Goal: Information Seeking & Learning: Check status

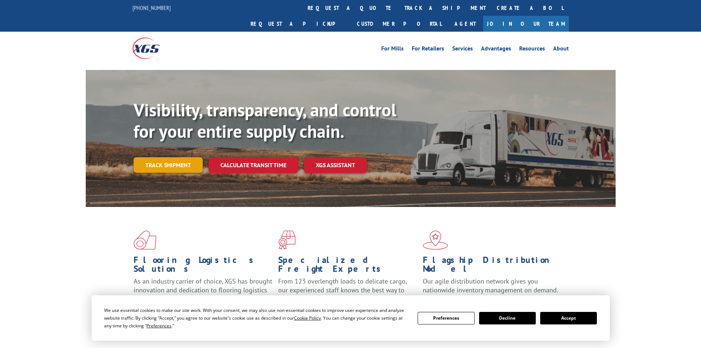
click at [180, 157] on link "Track shipment" at bounding box center [167, 164] width 69 height 15
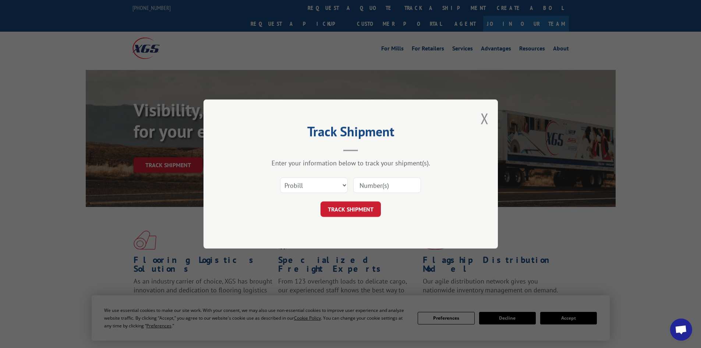
click at [377, 186] on input at bounding box center [387, 184] width 68 height 15
click at [282, 184] on select "Select category... Probill BOL PO" at bounding box center [314, 184] width 68 height 15
select select "bol"
click at [280, 177] on select "Select category... Probill BOL PO" at bounding box center [314, 184] width 68 height 15
click at [362, 188] on input at bounding box center [387, 184] width 68 height 15
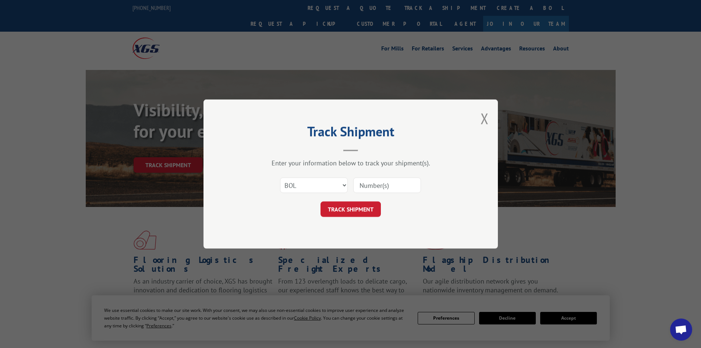
paste input "5125092"
type input "5125092"
click at [354, 214] on button "TRACK SHIPMENT" at bounding box center [350, 208] width 60 height 15
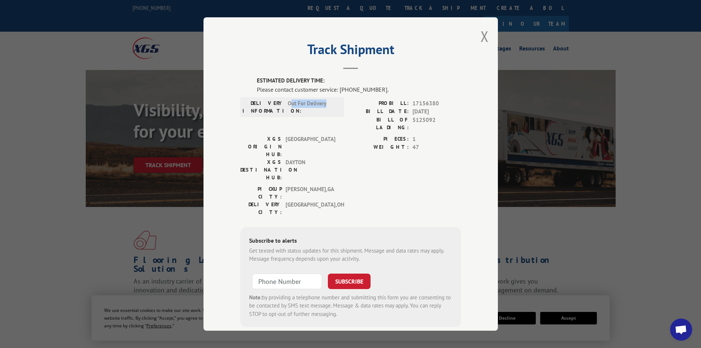
drag, startPoint x: 287, startPoint y: 103, endPoint x: 340, endPoint y: 104, distance: 53.0
click at [340, 104] on div "DELIVERY INFORMATION: Out For Delivery" at bounding box center [292, 107] width 104 height 20
drag, startPoint x: 323, startPoint y: 106, endPoint x: 285, endPoint y: 105, distance: 38.3
click at [288, 105] on span "Out For Delivery" at bounding box center [313, 106] width 50 height 15
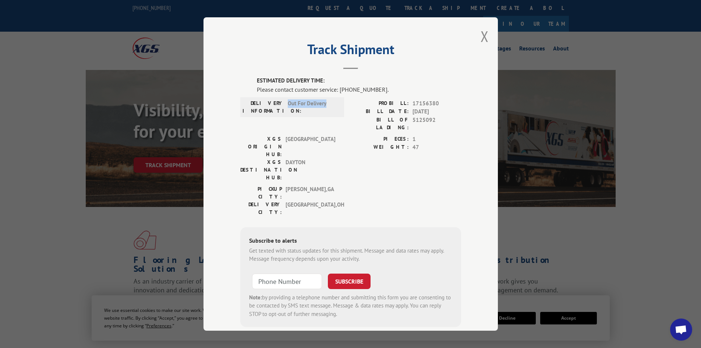
copy span "Out For Delivery"
click at [484, 33] on button "Close modal" at bounding box center [484, 35] width 8 height 19
